Goal: Navigation & Orientation: Find specific page/section

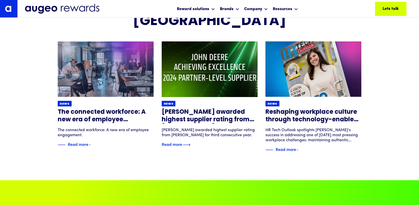
scroll to position [968, 0]
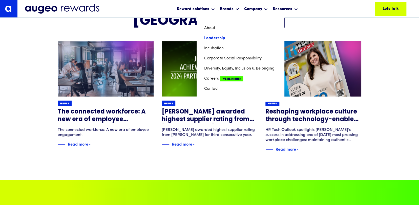
click at [220, 39] on link "Leadership" at bounding box center [240, 38] width 72 height 10
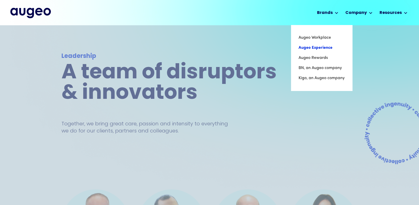
click at [313, 47] on link "Augeo Experience" at bounding box center [321, 48] width 46 height 10
